Goal: Browse casually

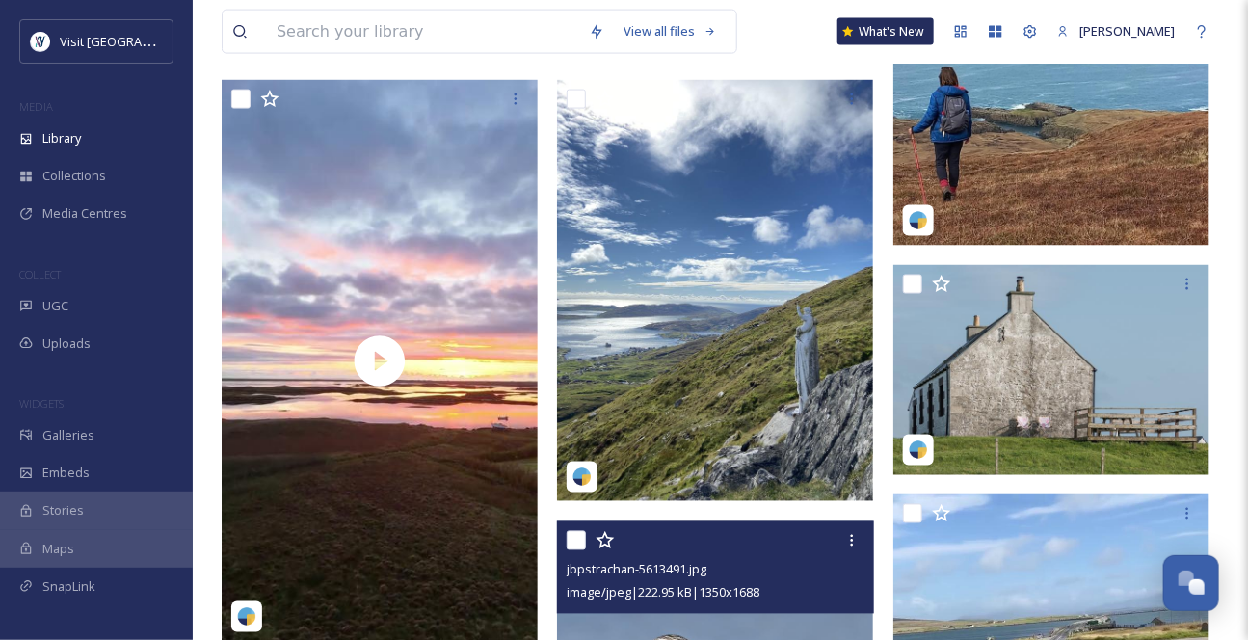
scroll to position [1050, 0]
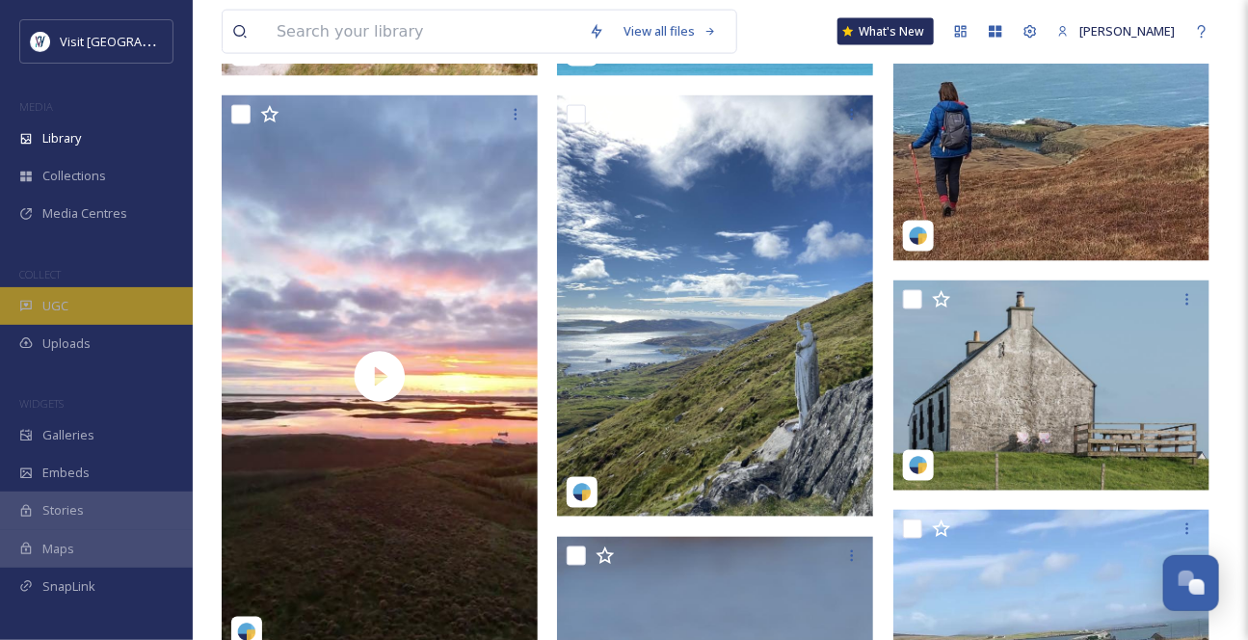
click at [56, 315] on span "UGC" at bounding box center [55, 306] width 26 height 18
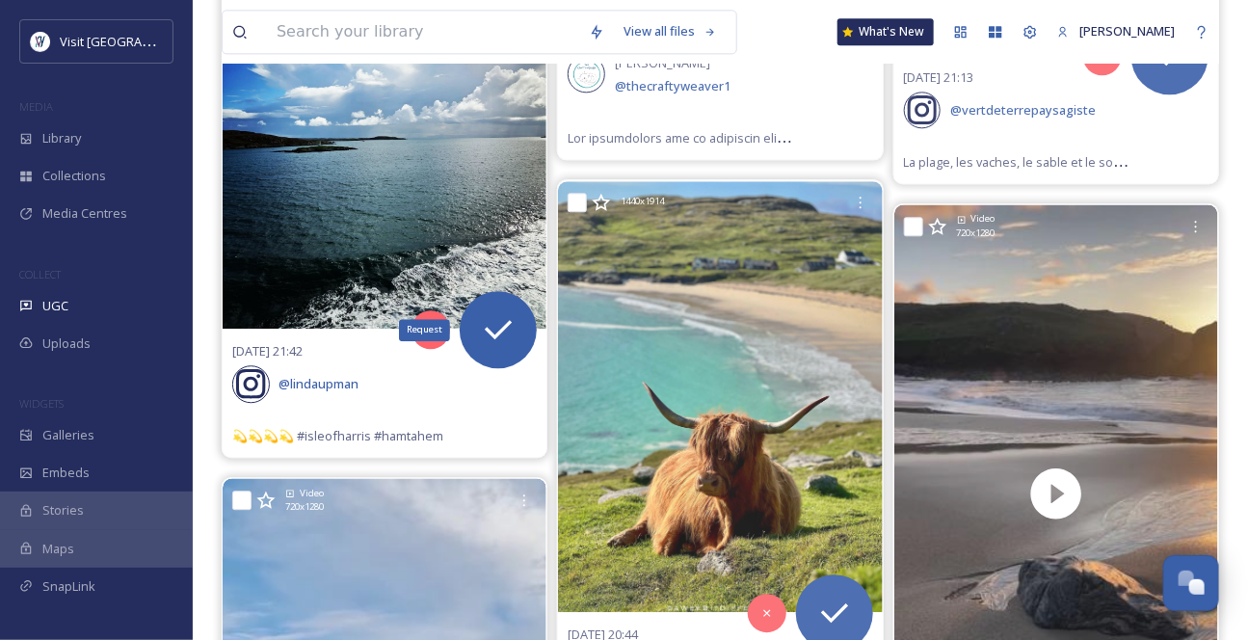
scroll to position [1839, 0]
